Goal: Communication & Community: Participate in discussion

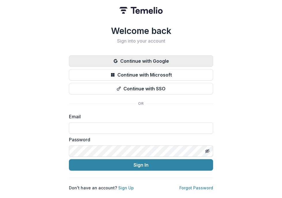
click at [140, 60] on button "Continue with Google" at bounding box center [141, 61] width 144 height 12
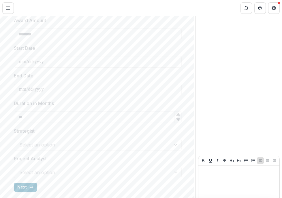
scroll to position [219, 0]
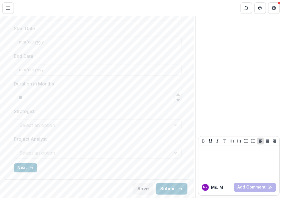
click at [207, 186] on div "M< Ms. M" at bounding box center [217, 187] width 30 height 7
click at [223, 187] on div "M< Ms. M" at bounding box center [217, 187] width 30 height 7
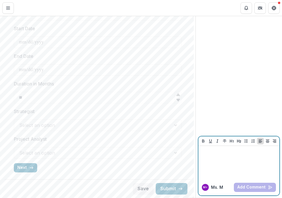
click at [210, 164] on div at bounding box center [239, 162] width 76 height 29
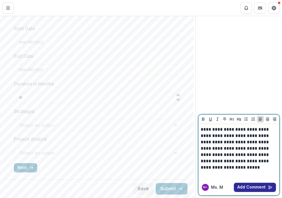
click at [254, 188] on button "Add Comment" at bounding box center [255, 187] width 42 height 9
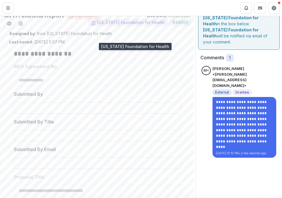
scroll to position [0, 0]
